Goal: Information Seeking & Learning: Learn about a topic

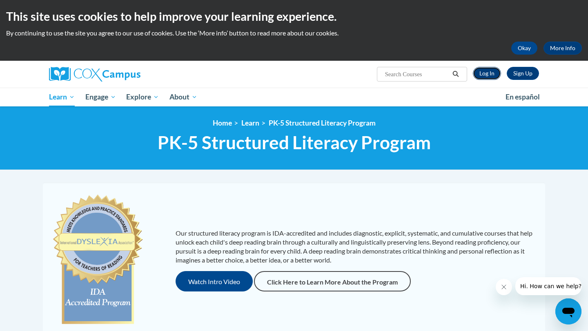
click at [489, 73] on link "Log In" at bounding box center [487, 73] width 28 height 13
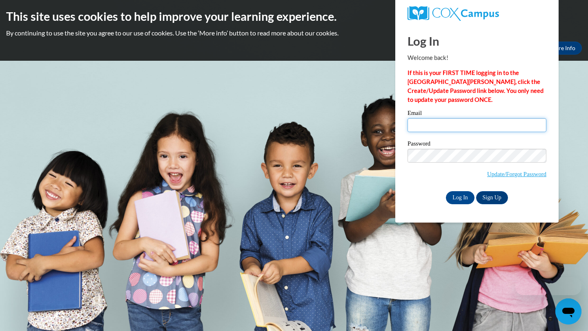
click at [460, 127] on input "Email" at bounding box center [476, 125] width 139 height 14
click at [471, 126] on input "Email" at bounding box center [476, 125] width 139 height 14
type input "mksneeringer@gmail.com"
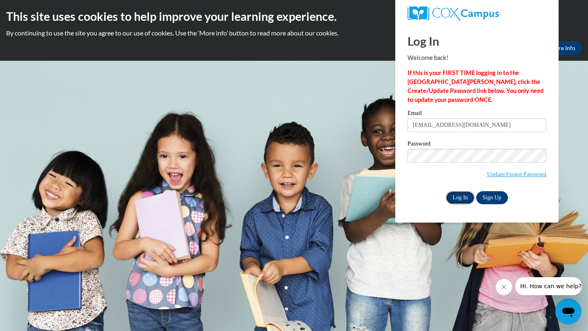
click at [458, 199] on input "Log In" at bounding box center [460, 197] width 29 height 13
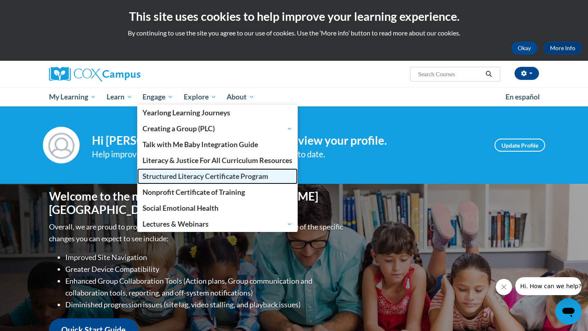
click at [258, 171] on link "Structured Literacy Certificate Program" at bounding box center [217, 177] width 160 height 16
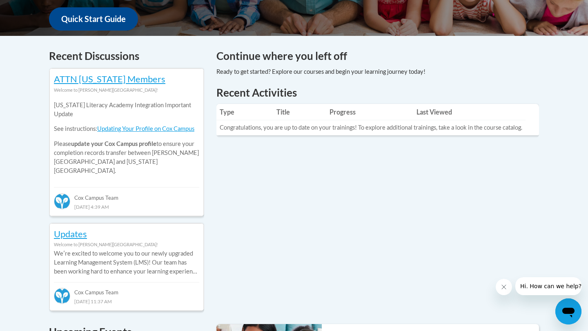
scroll to position [387, 0]
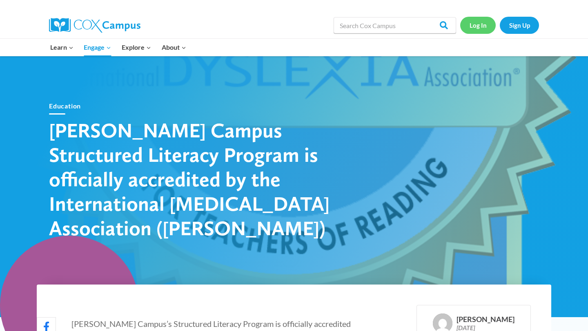
click at [480, 29] on link "Log In" at bounding box center [478, 25] width 36 height 17
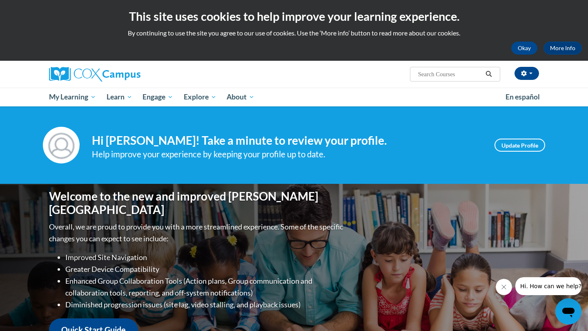
click at [553, 78] on div "[PERSON_NAME] ([GEOGRAPHIC_DATA]/New_York UTC-04:00) My Profile Inbox My Transc…" at bounding box center [294, 84] width 588 height 46
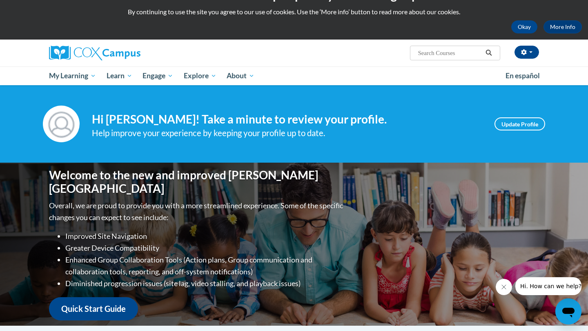
scroll to position [25, 0]
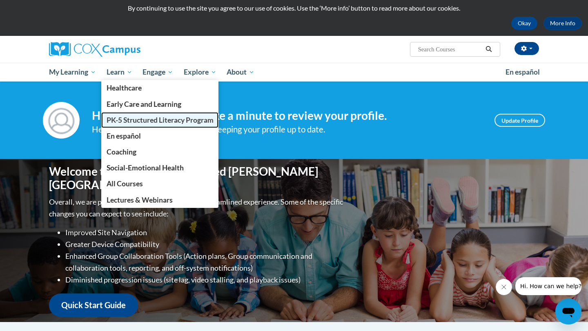
click at [152, 121] on span "PK-5 Structured Literacy Program" at bounding box center [160, 120] width 107 height 9
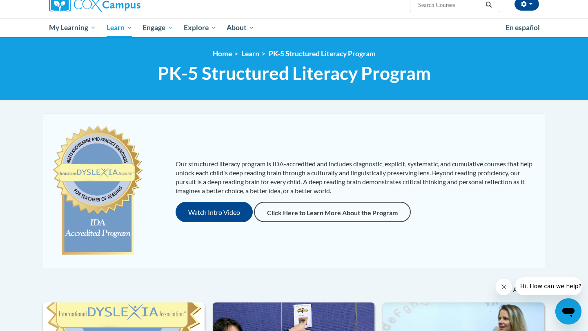
scroll to position [67, 0]
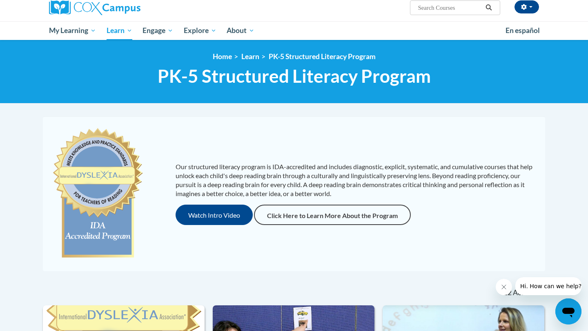
click at [426, 5] on input "Search..." at bounding box center [449, 8] width 65 height 10
paste input "x Campus Module Oral Language is the Foundation of Literacy"
type input "ox Campus Module Oral Language is the Foundation of Literacy"
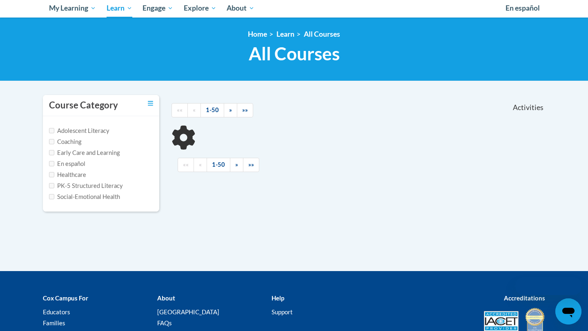
scroll to position [91, 0]
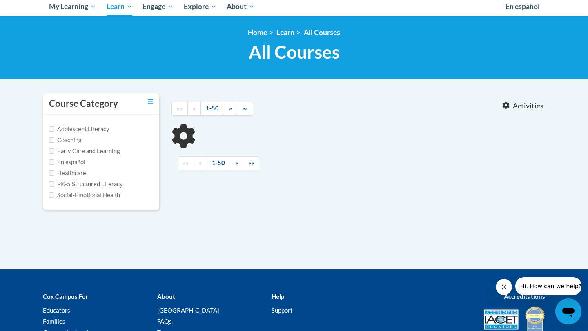
type input "ox Campus Module Oral Language is the Foundation of Literacy"
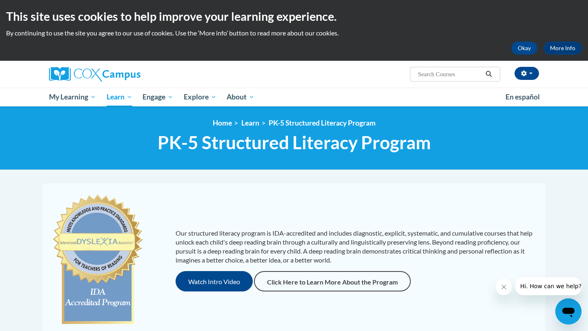
click at [434, 70] on input "Search..." at bounding box center [449, 74] width 65 height 10
paste input "Oral Language is the Foundation of Literacy"
type input "Oral Language is the Foundation of Literacy"
click at [420, 75] on input "Oral Language is the Foundation of Literacy" at bounding box center [449, 74] width 65 height 10
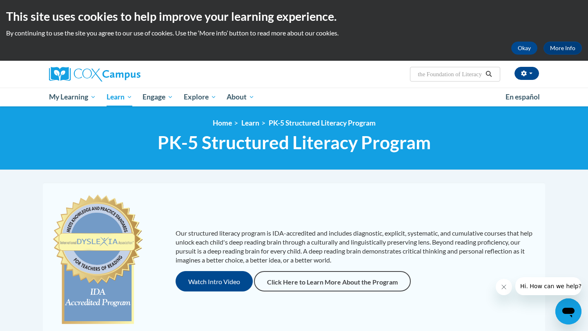
click at [420, 75] on input "Oral Language is the Foundation of Literacy" at bounding box center [449, 74] width 65 height 10
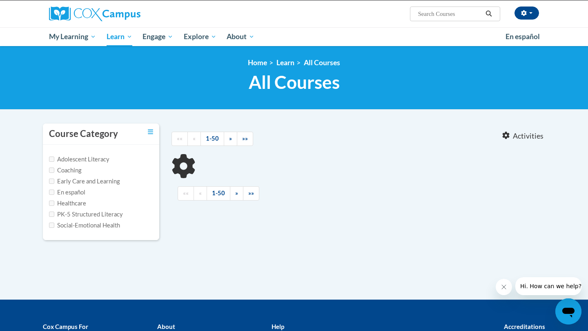
type input "Oral Language is the Foundation of Literacy"
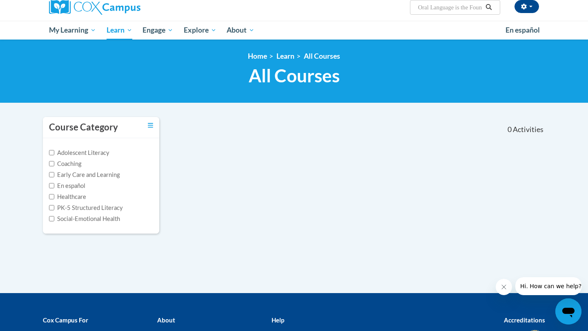
scroll to position [68, 0]
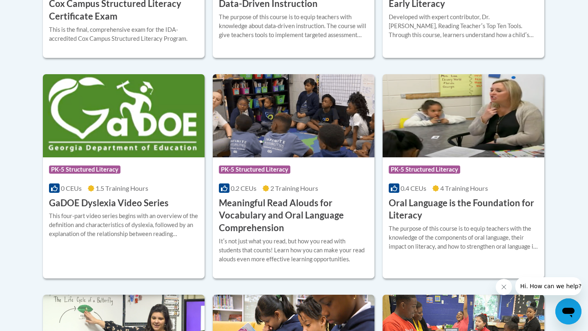
scroll to position [503, 0]
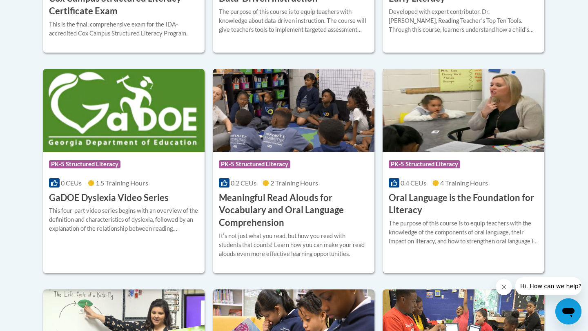
click at [445, 201] on h3 "Oral Language is the Foundation for Literacy" at bounding box center [463, 204] width 149 height 25
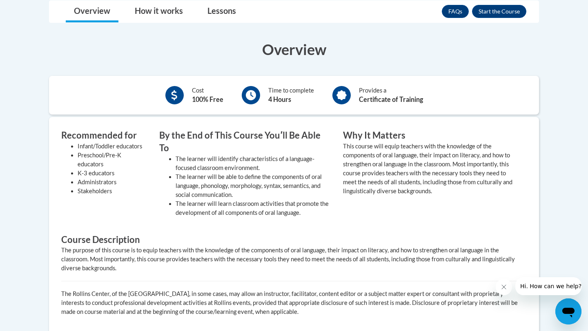
scroll to position [262, 0]
